Goal: Use online tool/utility

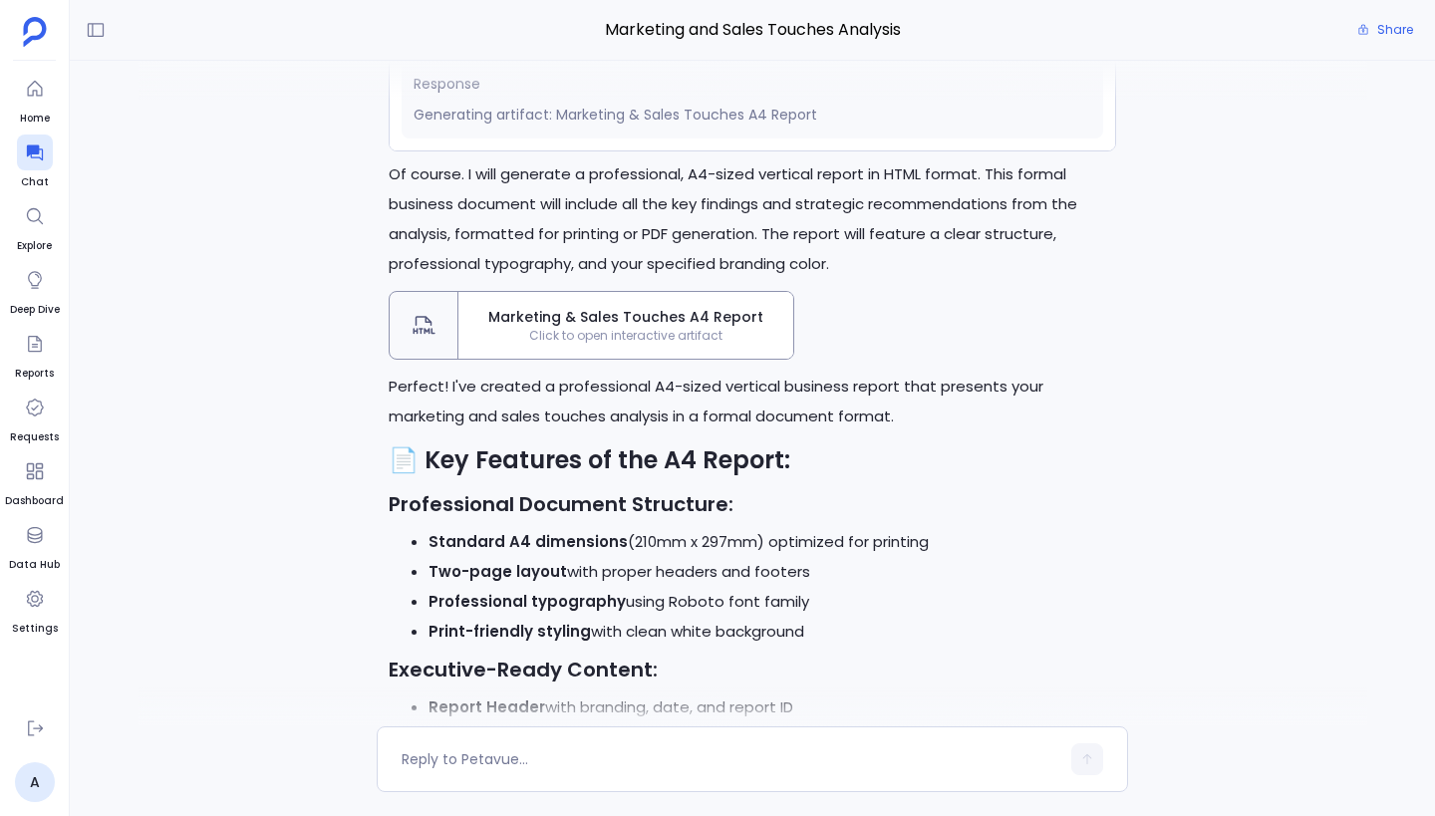
scroll to position [-1312, 0]
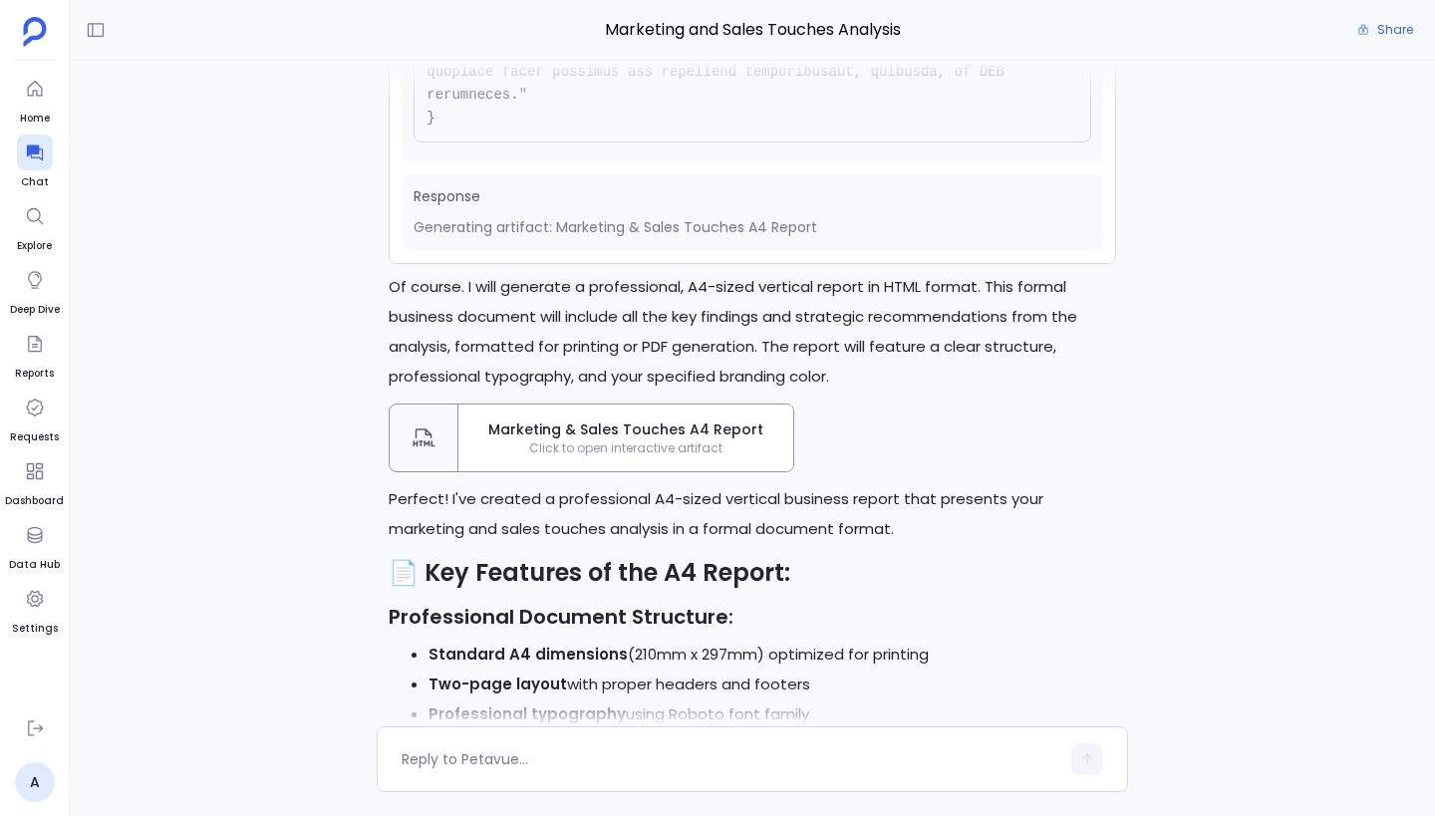
click at [570, 456] on span "Click to open interactive artifact" at bounding box center [625, 448] width 335 height 16
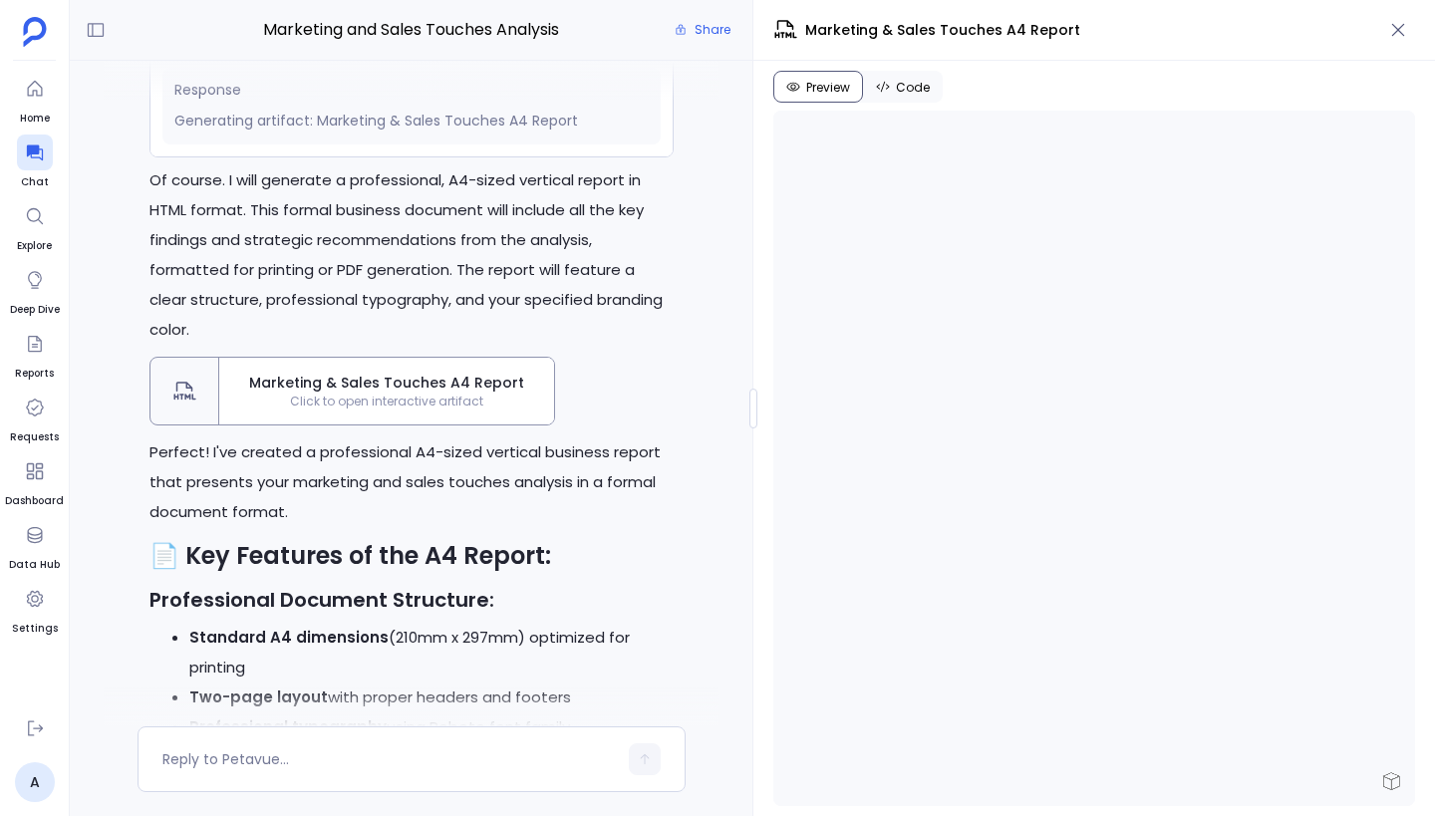
scroll to position [-1566, 0]
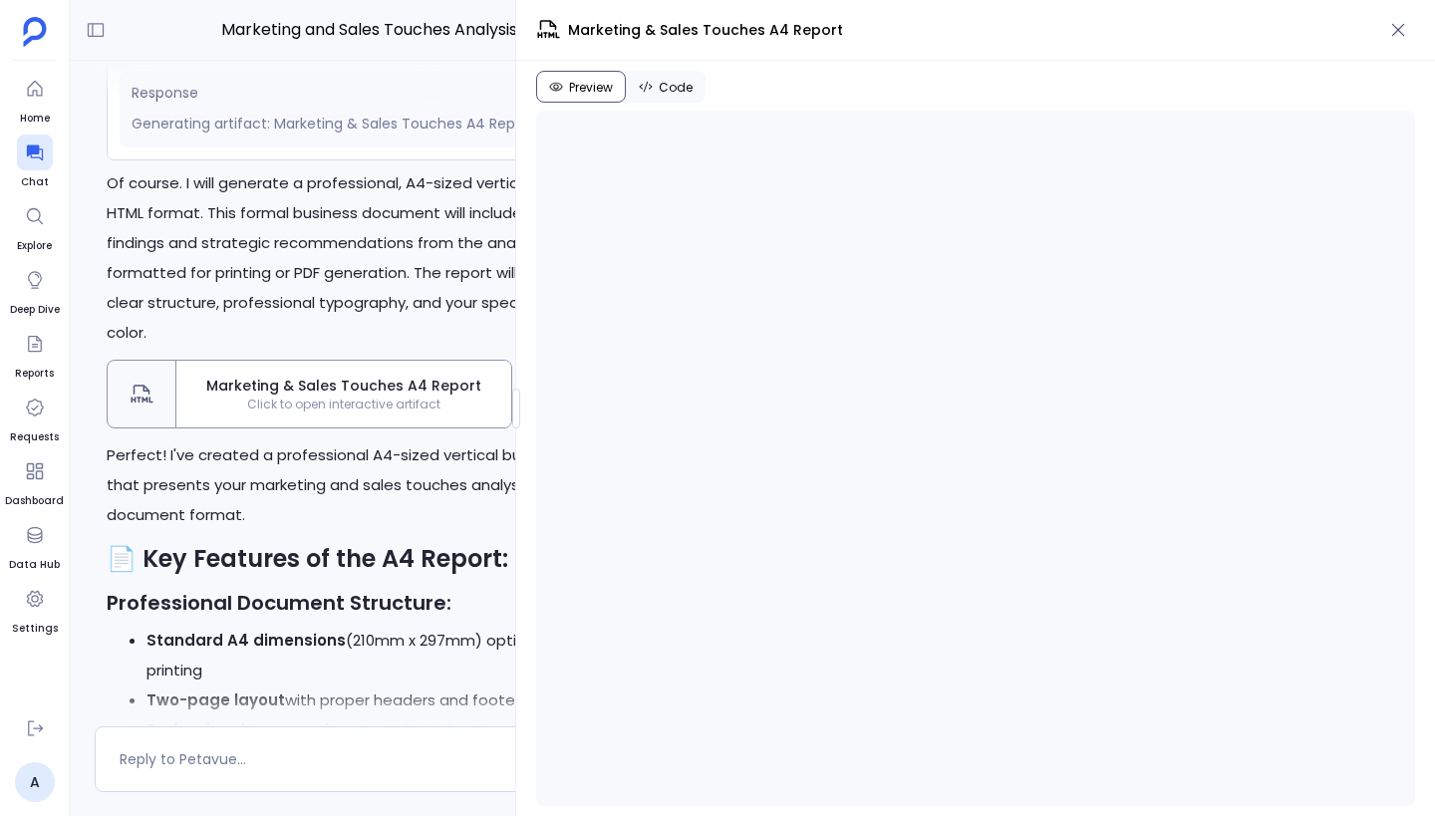
click at [512, 414] on div at bounding box center [516, 409] width 8 height 40
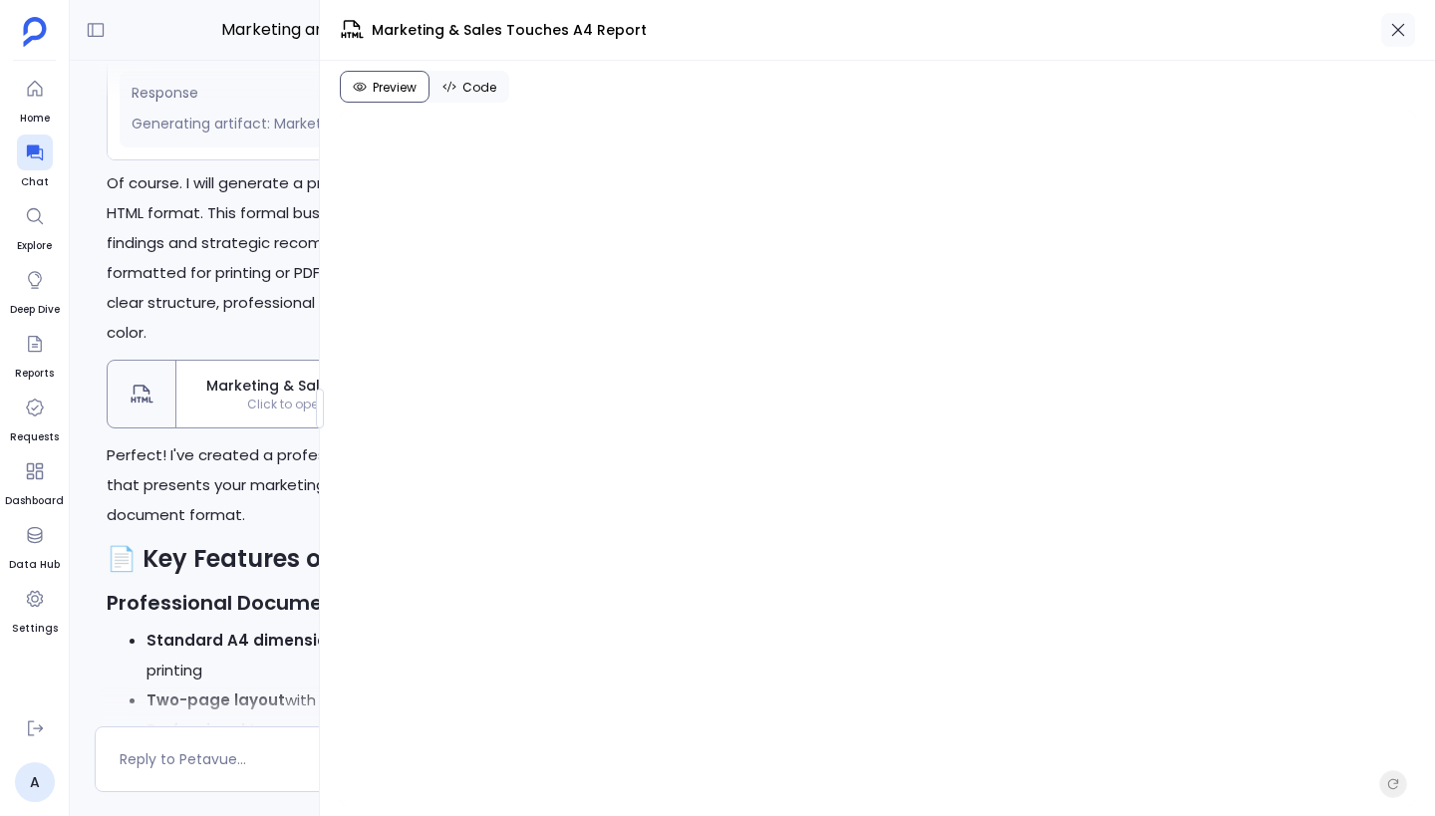
click at [1395, 26] on icon "button" at bounding box center [1398, 30] width 20 height 20
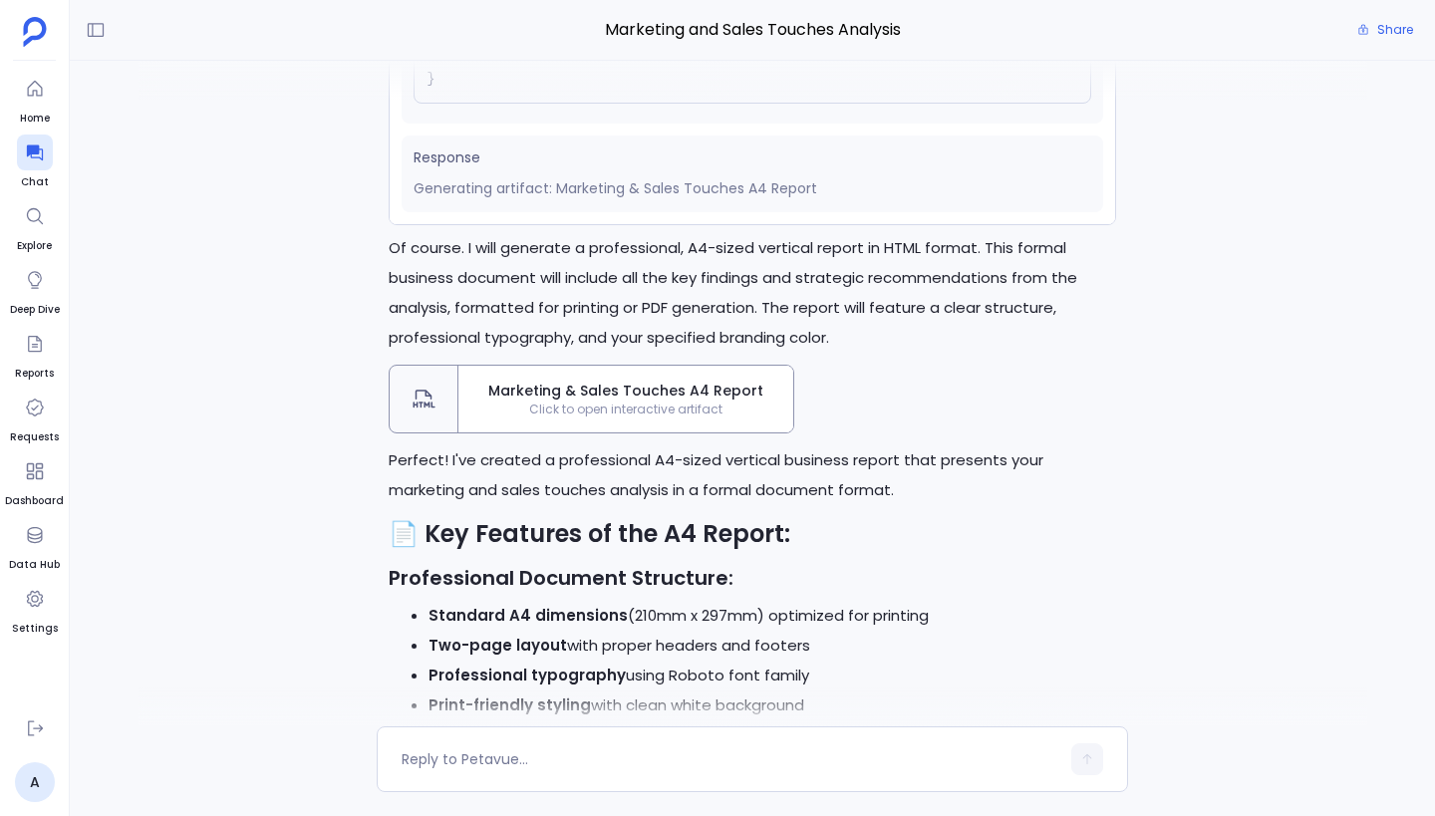
scroll to position [-1892, 0]
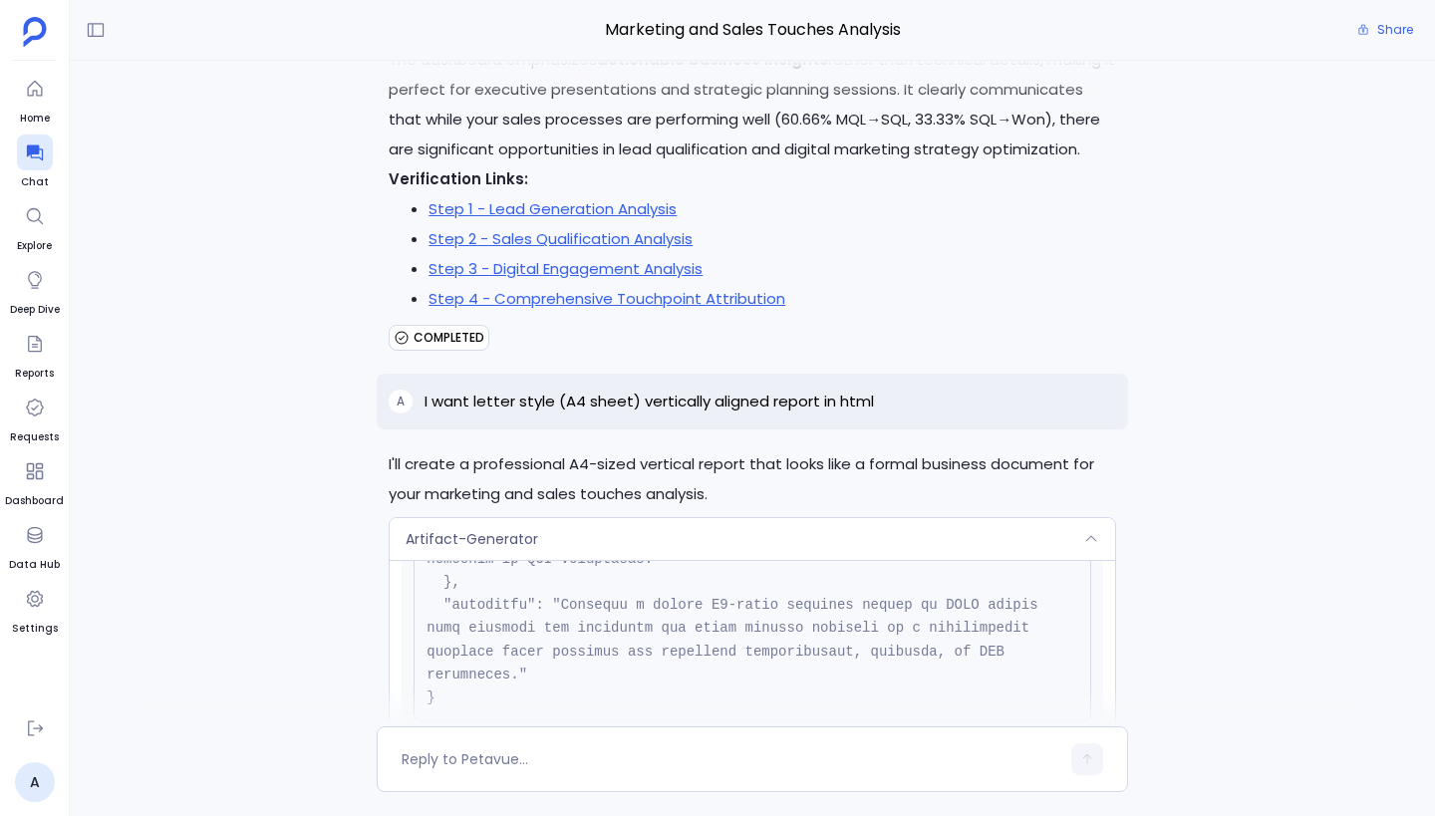
click at [452, 346] on span "COMPLETED" at bounding box center [449, 338] width 71 height 16
click at [569, 354] on div "COMPLETED" at bounding box center [752, 338] width 727 height 32
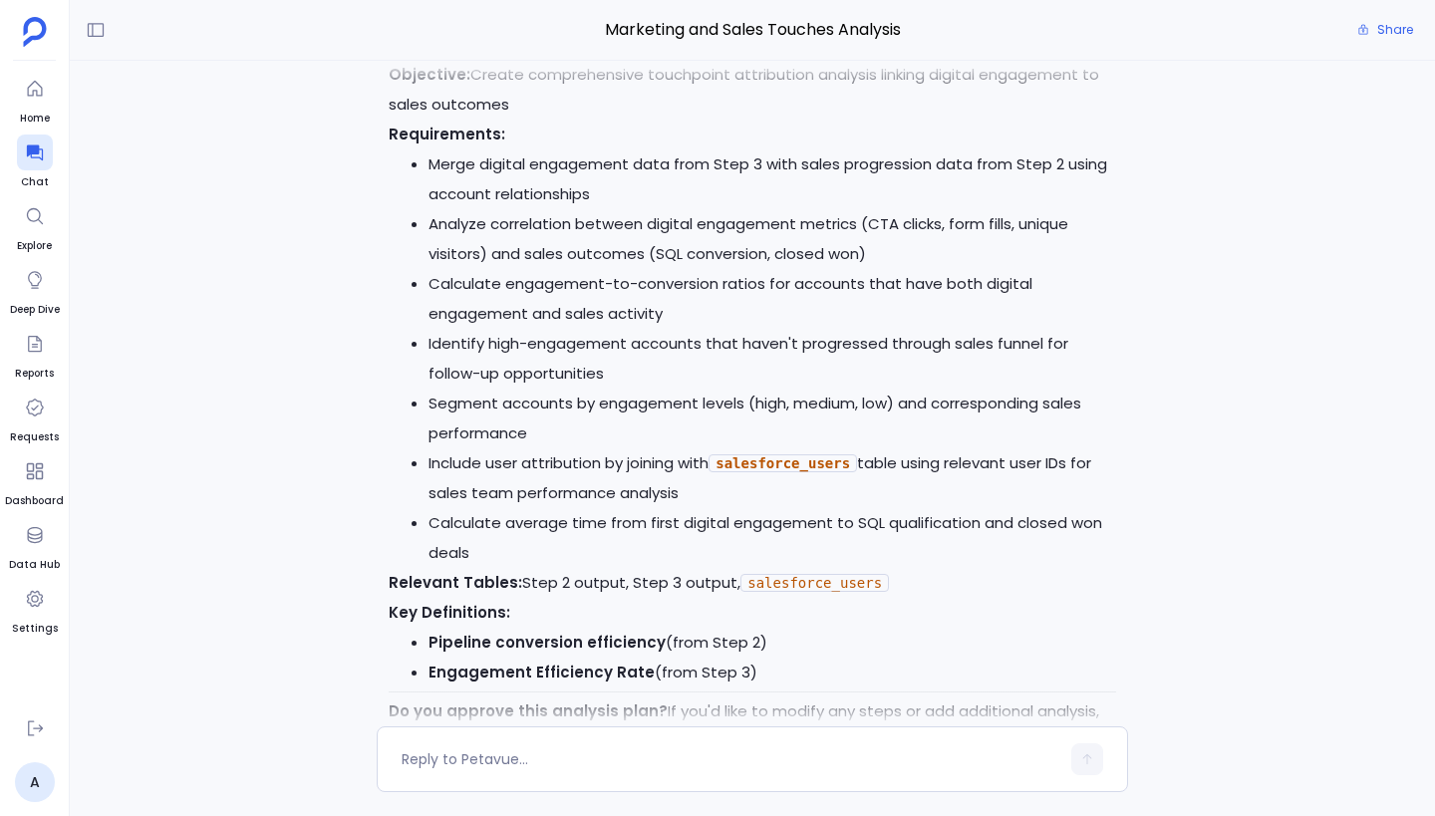
scroll to position [-10711, 0]
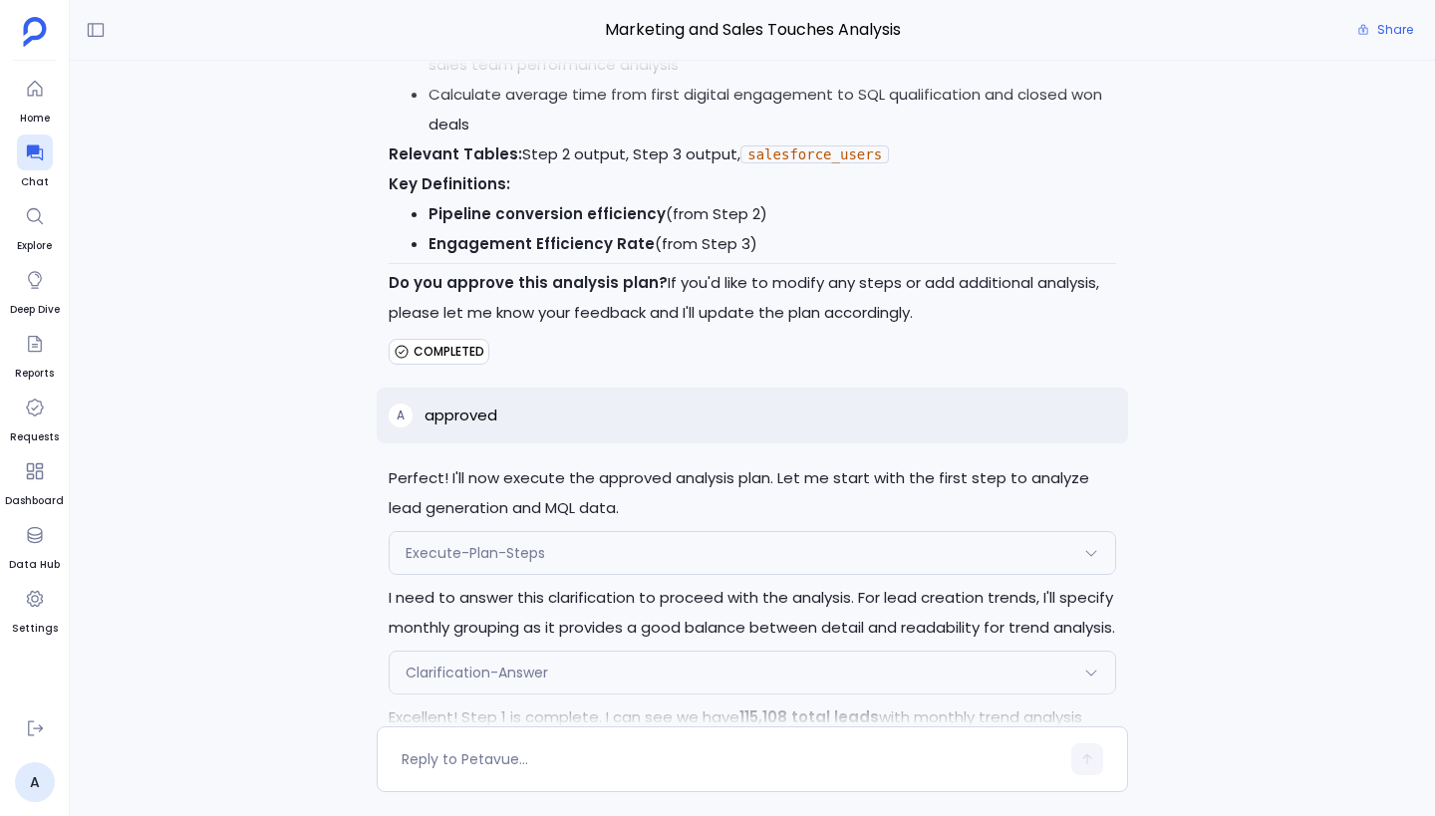
drag, startPoint x: 397, startPoint y: 351, endPoint x: 520, endPoint y: 343, distance: 123.8
click at [520, 343] on div "COMPLETED" at bounding box center [752, 352] width 727 height 32
click at [456, 358] on span "COMPLETED" at bounding box center [449, 352] width 71 height 16
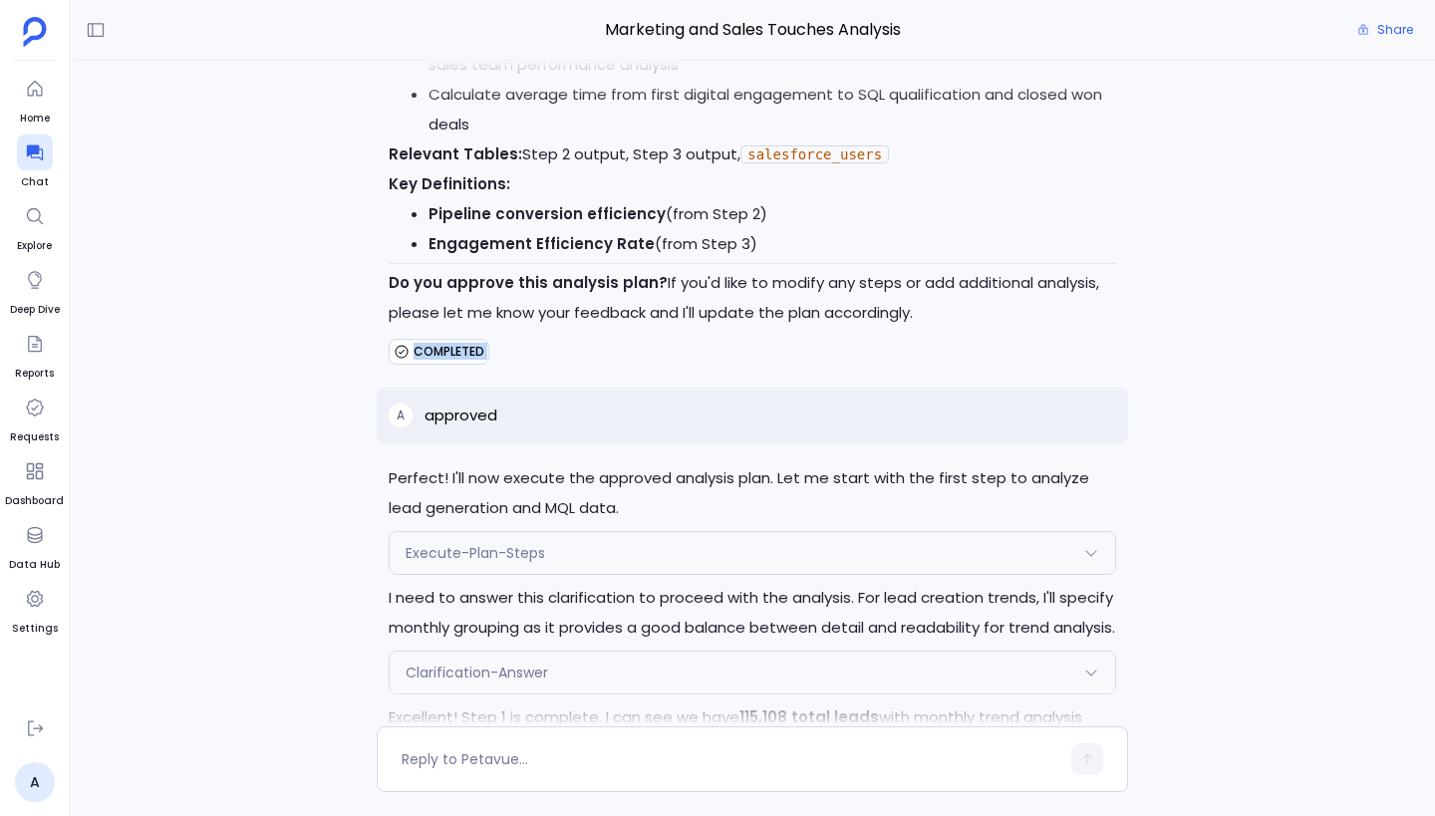
click at [490, 358] on div "COMPLETED" at bounding box center [752, 352] width 727 height 32
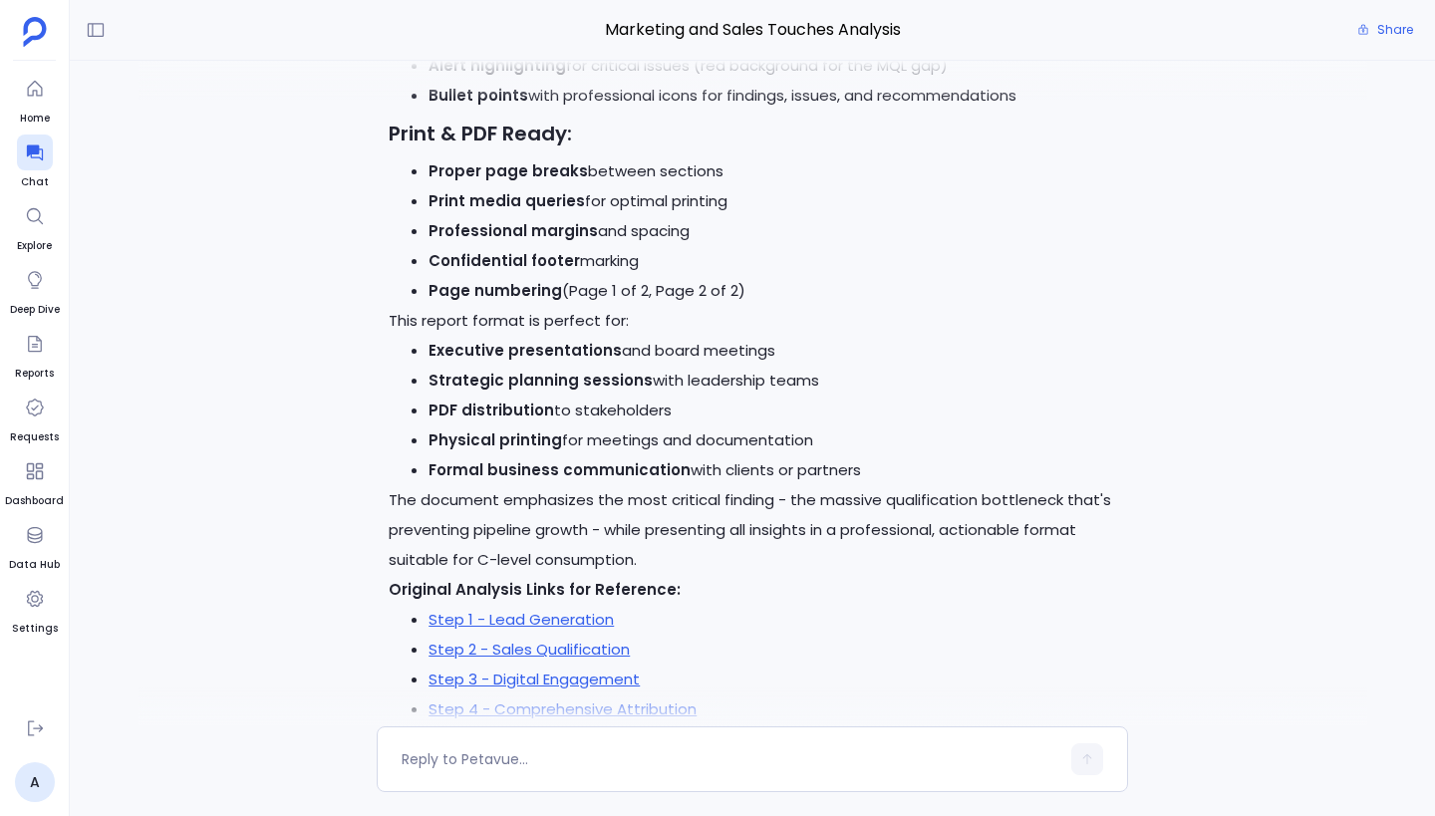
scroll to position [0, 0]
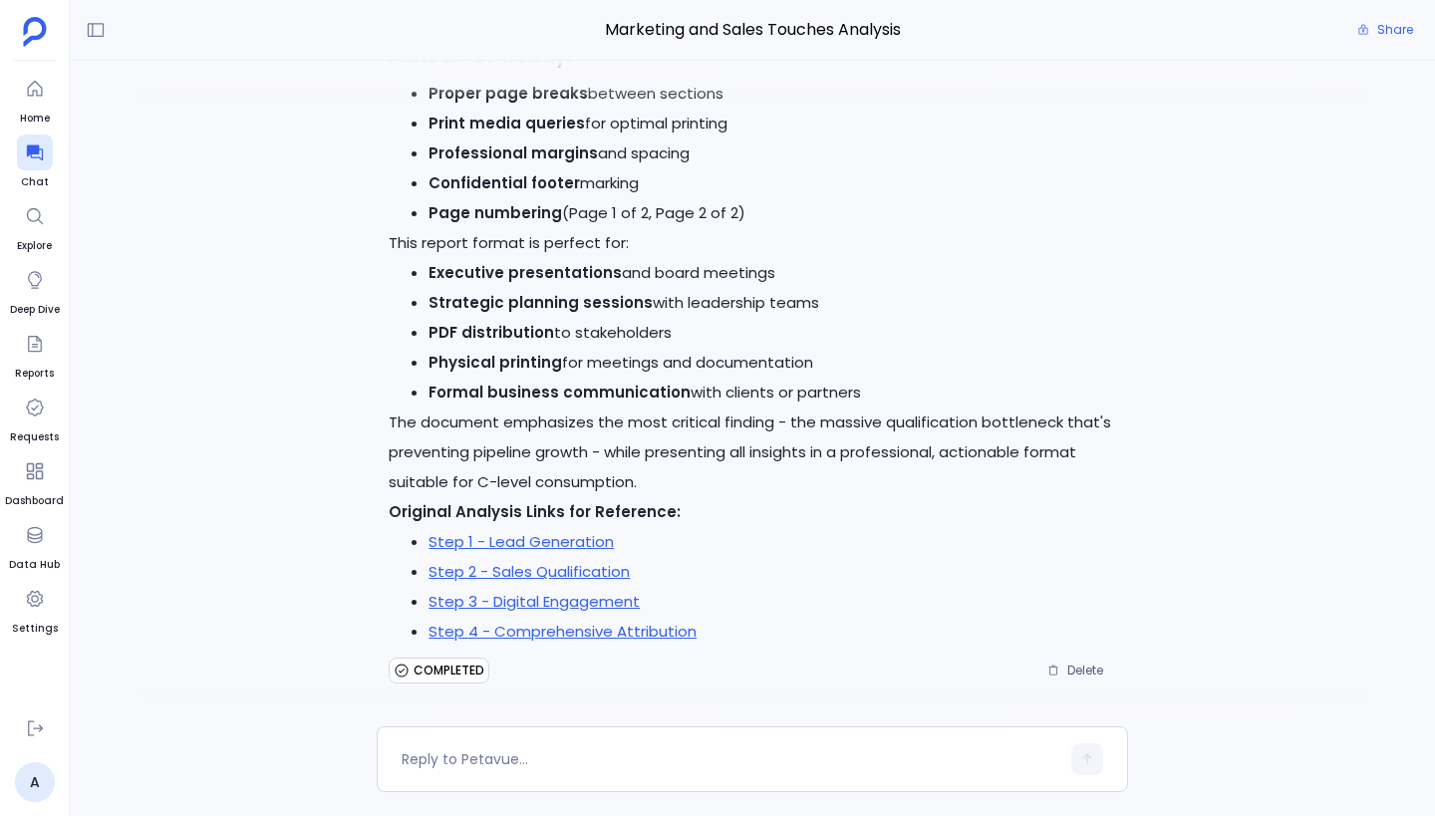
click at [436, 672] on span "COMPLETED" at bounding box center [449, 671] width 71 height 16
click at [787, 509] on p "Original Analysis Links for Reference:" at bounding box center [752, 512] width 727 height 30
click at [433, 668] on span "COMPLETED" at bounding box center [449, 671] width 71 height 16
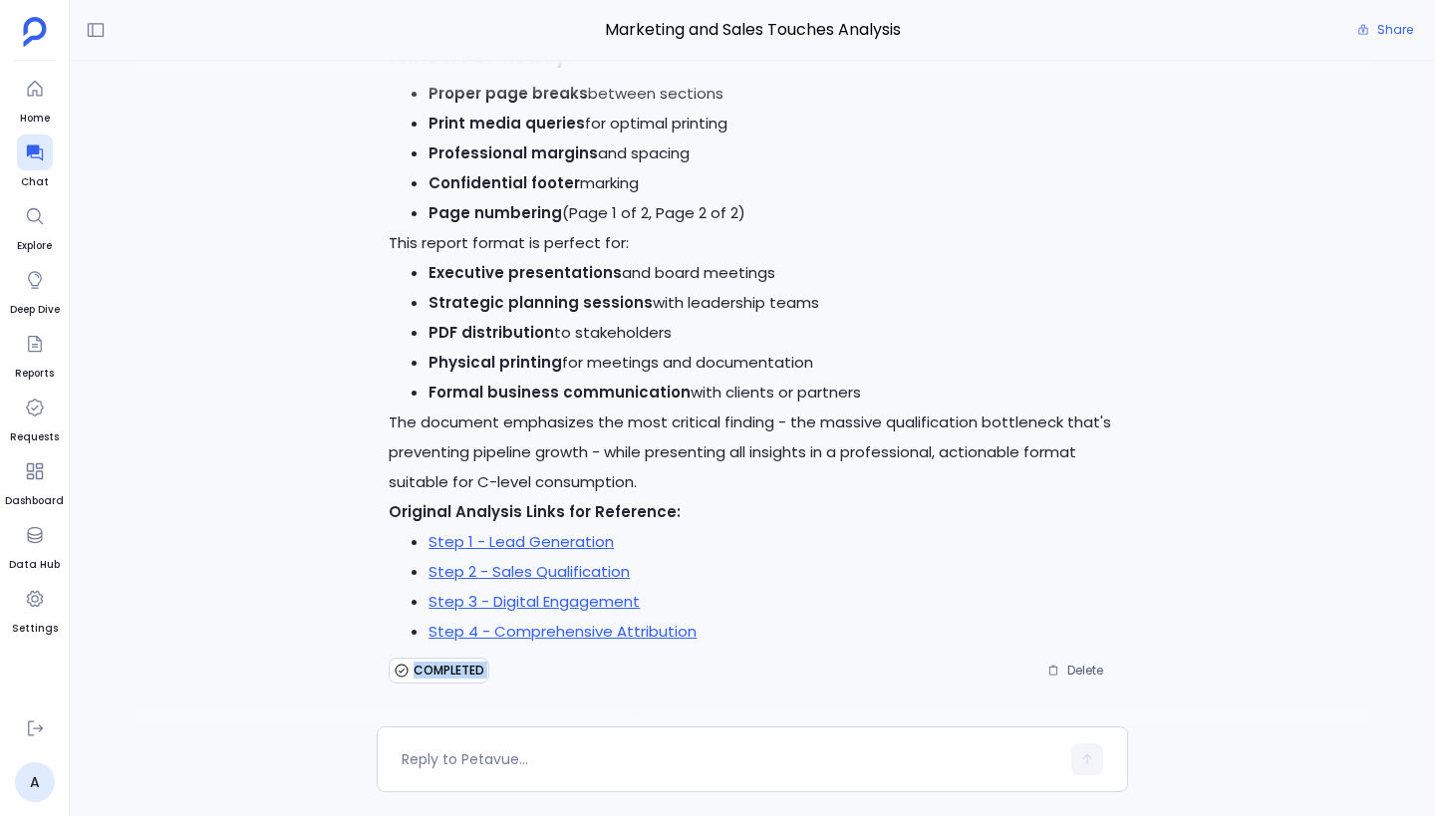
click at [433, 668] on span "COMPLETED" at bounding box center [449, 671] width 71 height 16
click at [475, 669] on span "COMPLETED" at bounding box center [449, 671] width 71 height 16
click at [459, 672] on span "COMPLETED" at bounding box center [449, 671] width 71 height 16
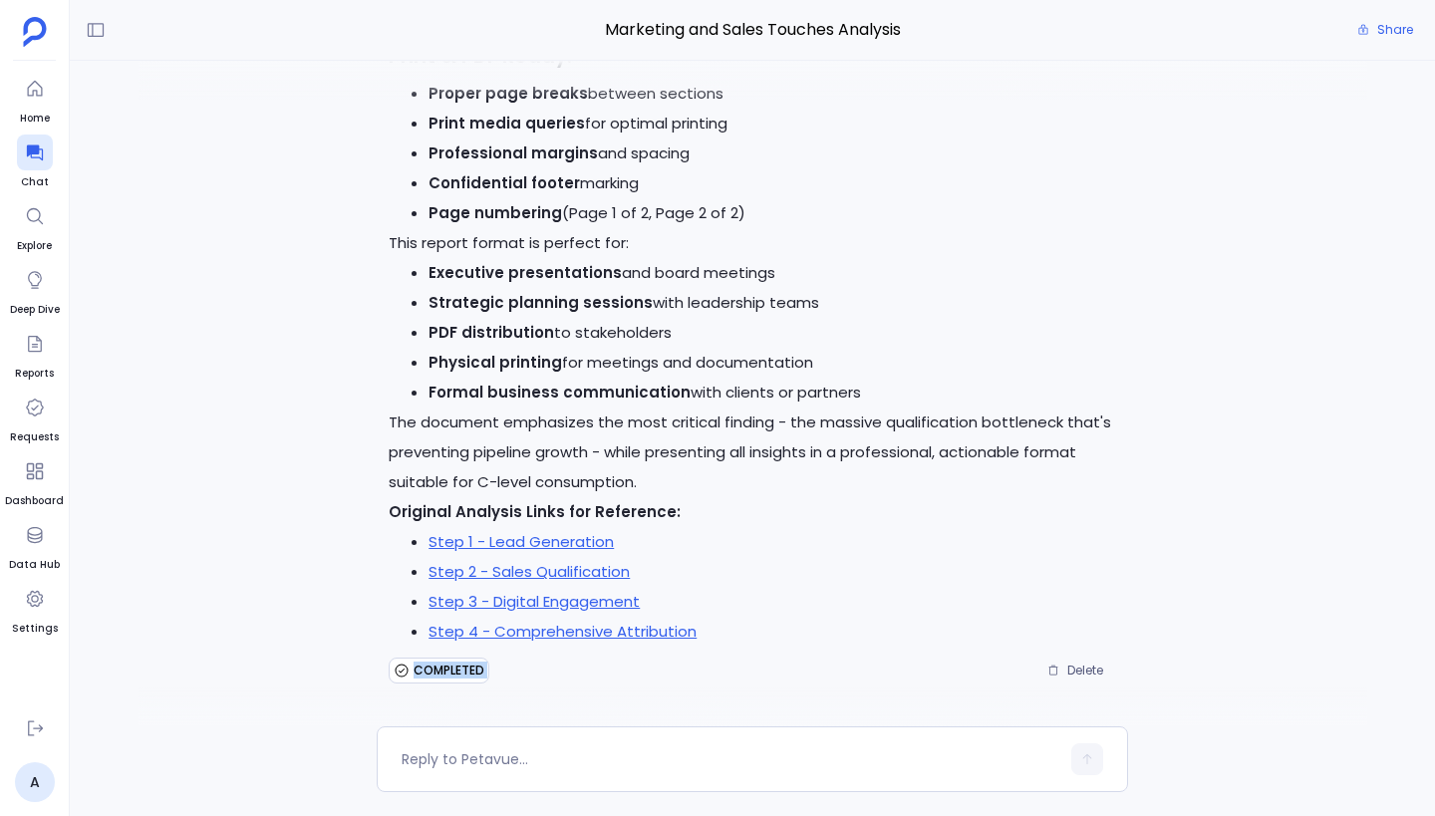
click at [493, 679] on div "COMPLETED Delete" at bounding box center [752, 671] width 727 height 32
